Goal: Task Accomplishment & Management: Use online tool/utility

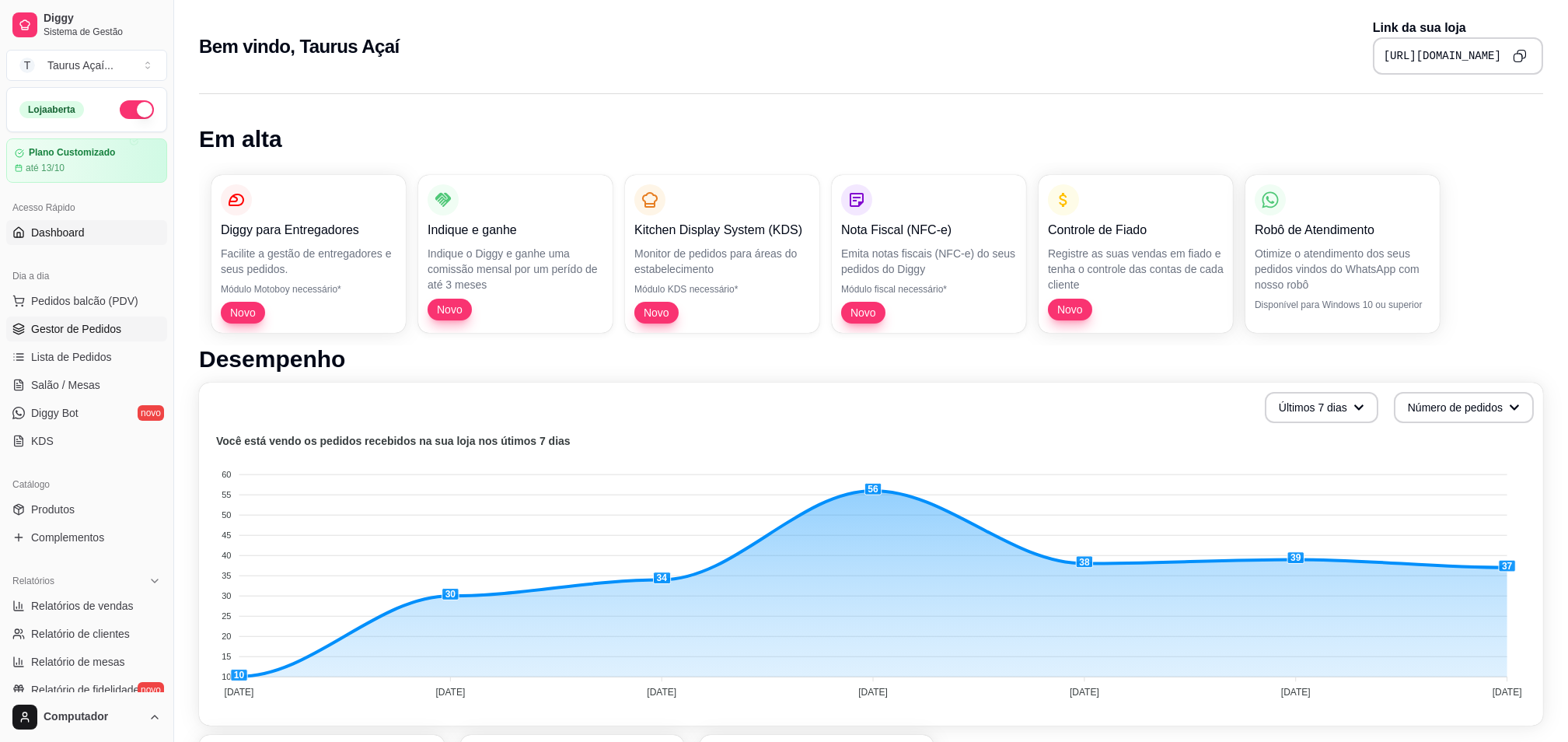
click at [57, 332] on span "Gestor de Pedidos" at bounding box center [76, 328] width 90 height 15
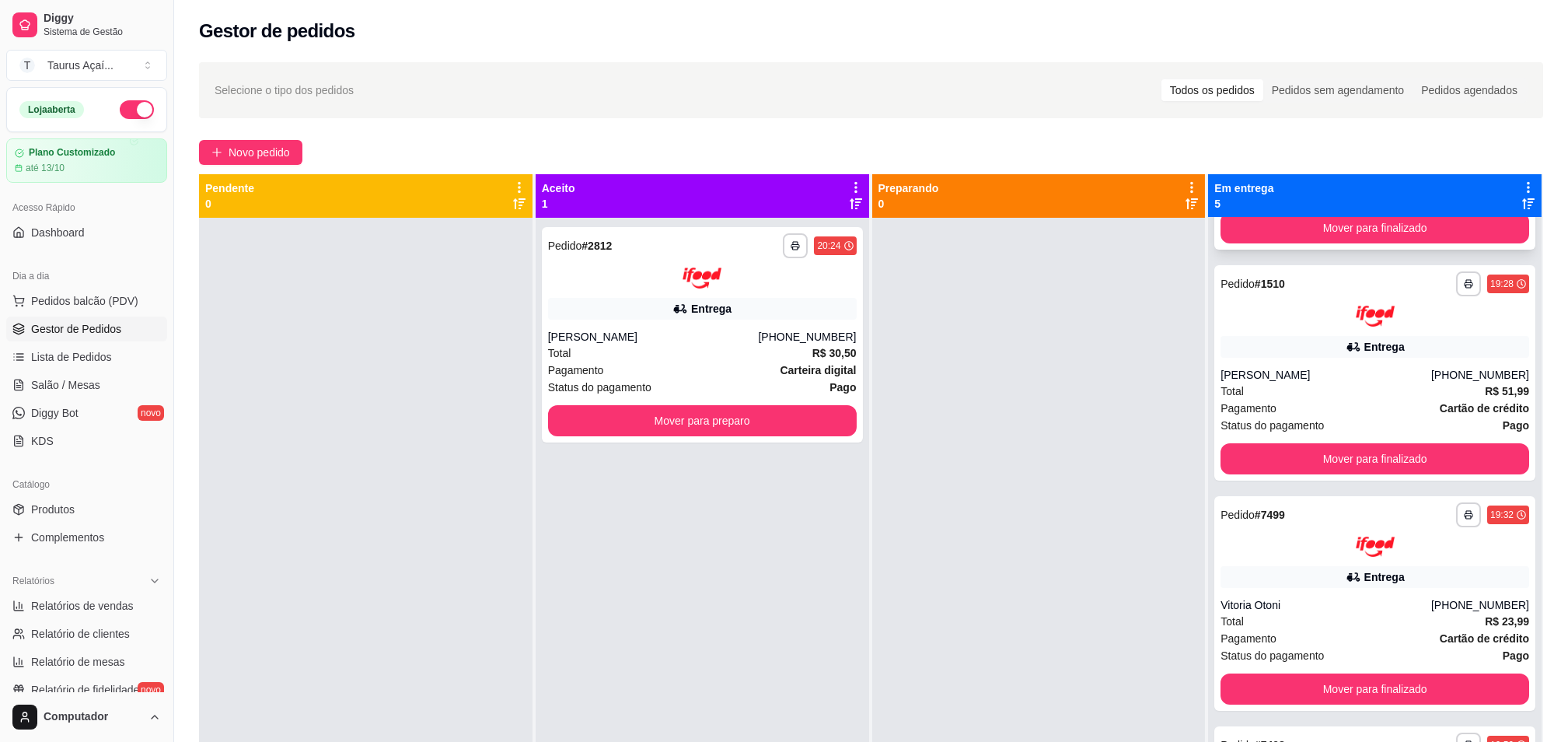
scroll to position [425, 0]
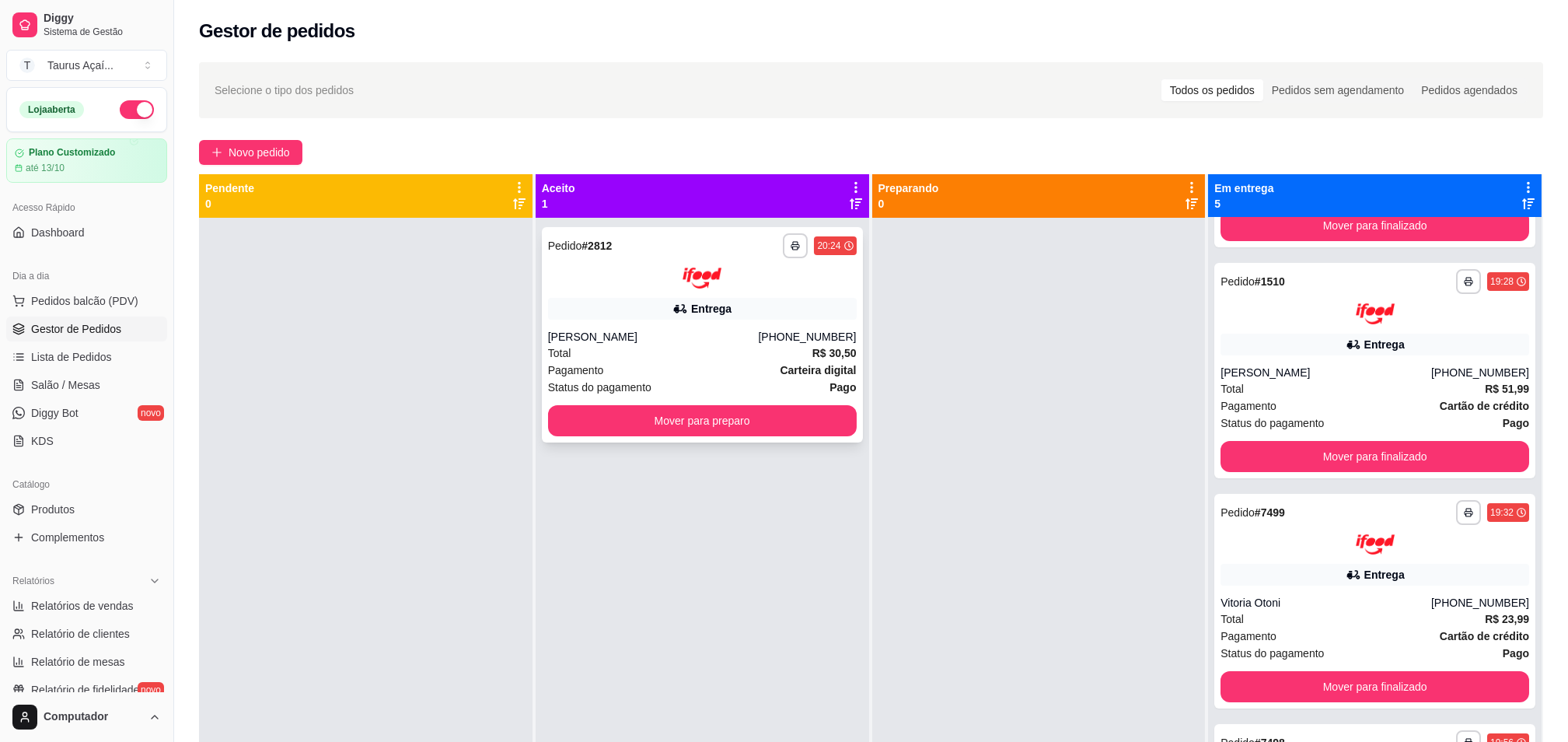
click at [681, 298] on div "Entrega" at bounding box center [702, 309] width 309 height 22
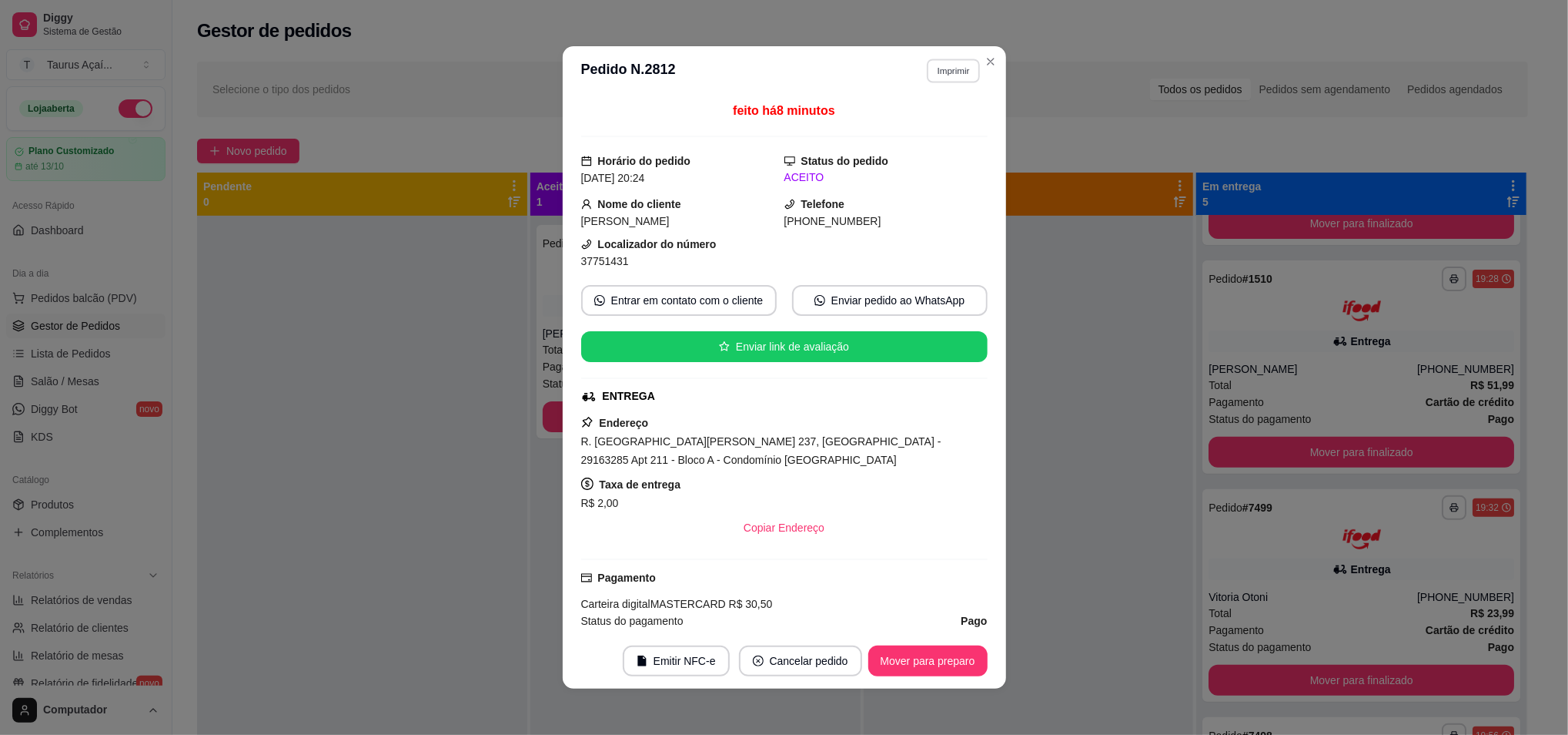
click at [927, 72] on button "Imprimir" at bounding box center [953, 70] width 53 height 23
click at [925, 117] on button "IMPRESSORA" at bounding box center [919, 125] width 112 height 24
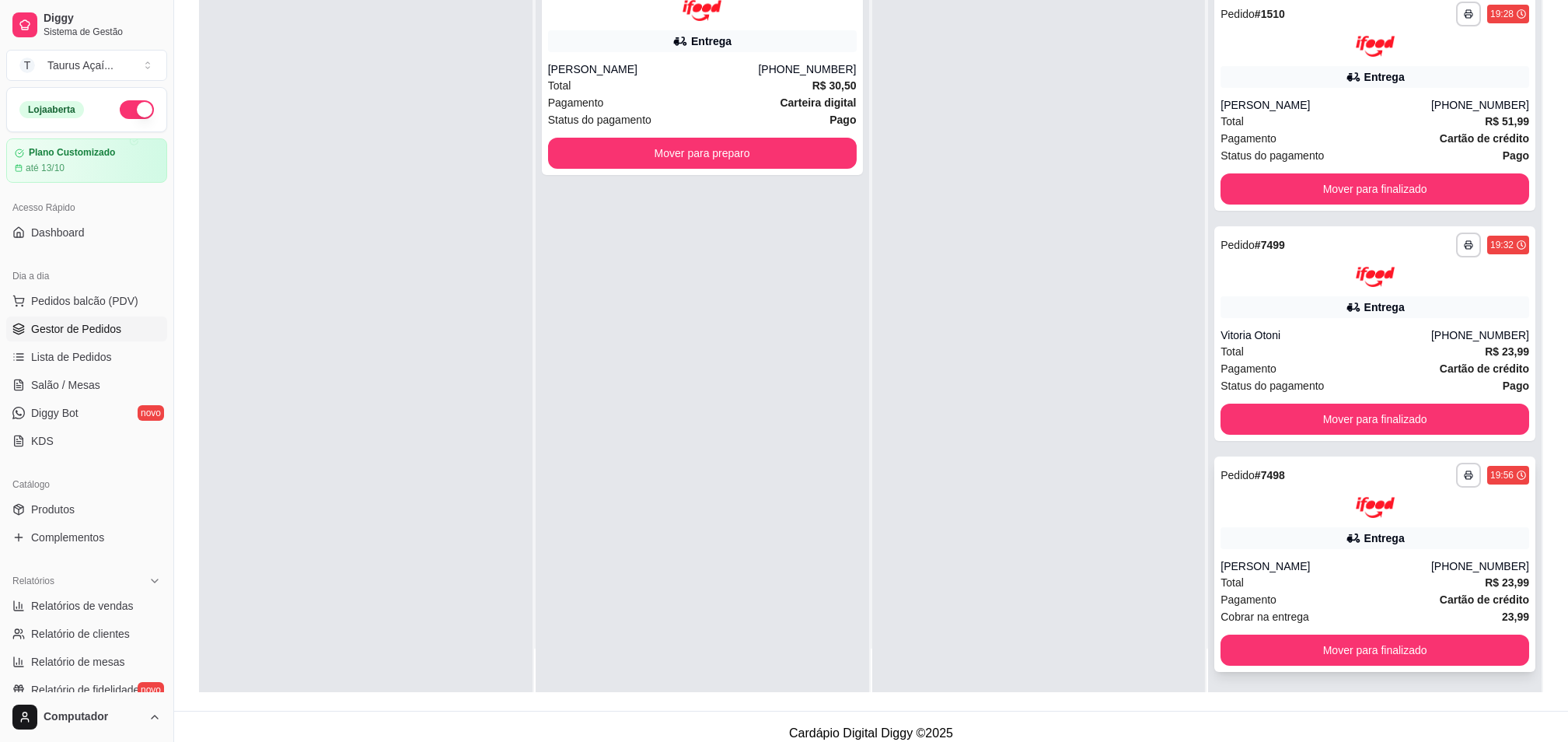
scroll to position [237, 0]
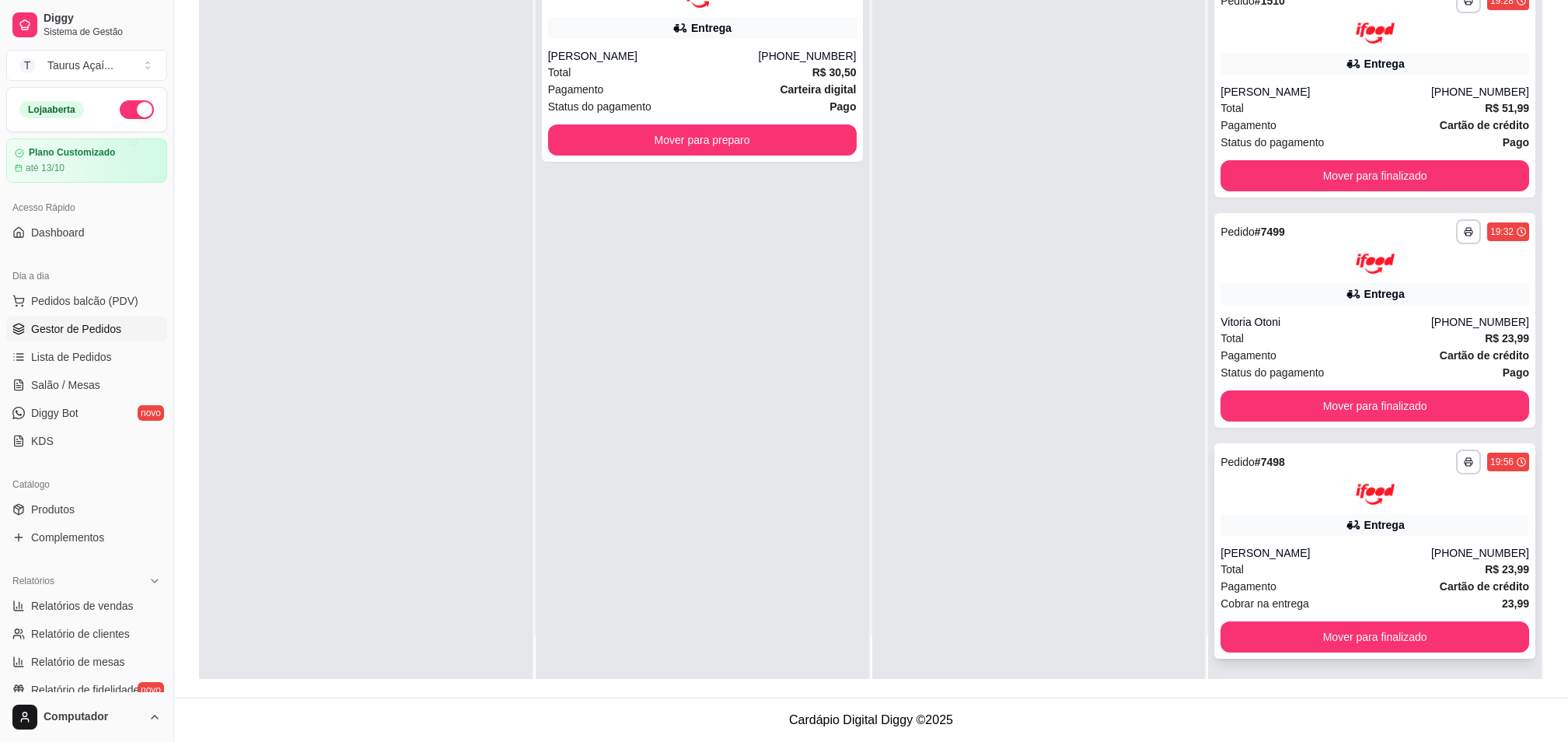
click at [1227, 498] on div at bounding box center [1375, 493] width 309 height 21
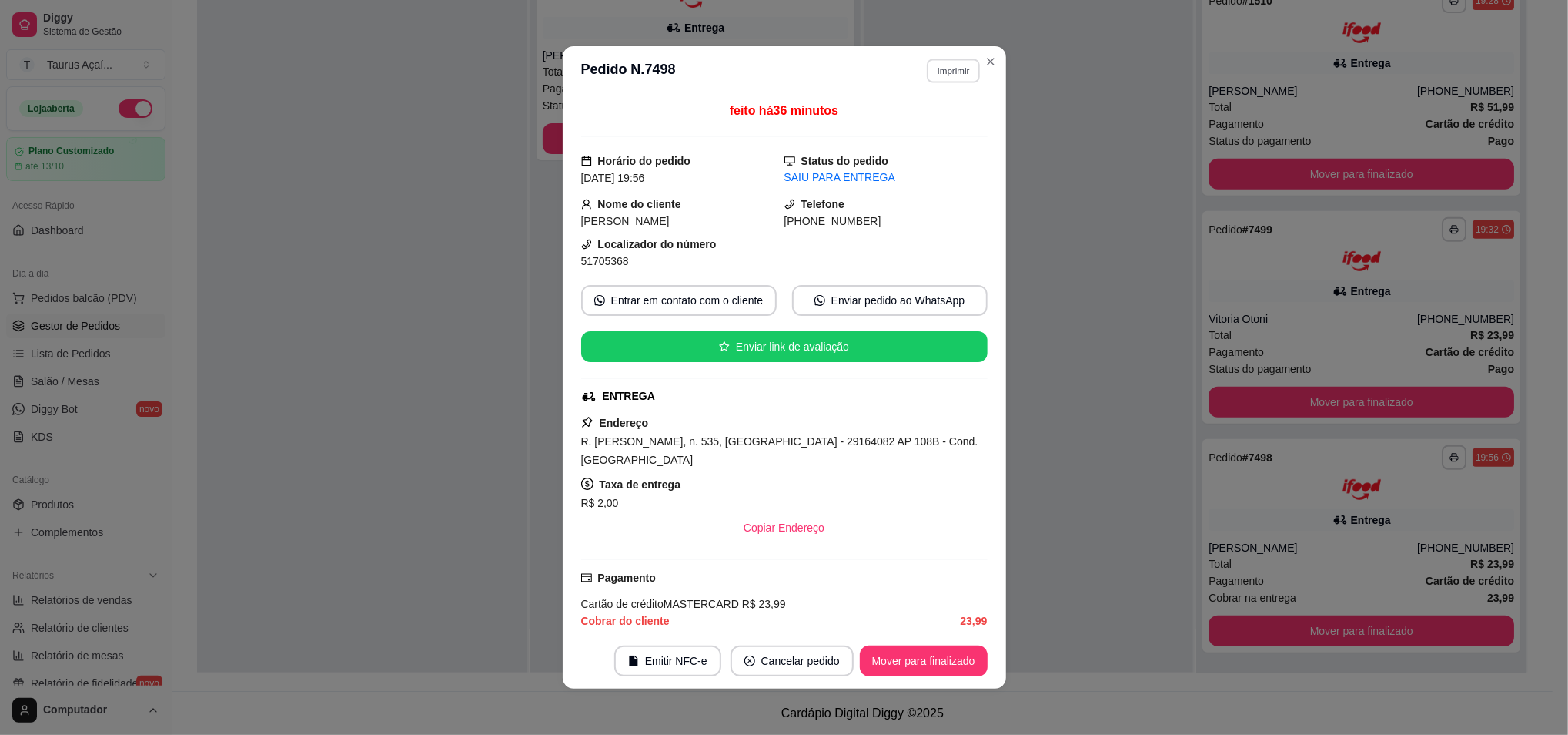
click at [939, 64] on button "Imprimir" at bounding box center [953, 70] width 53 height 23
click at [919, 127] on button "IMPRESSORA" at bounding box center [920, 125] width 112 height 24
click at [974, 51] on header "**********" at bounding box center [784, 70] width 443 height 50
